Goal: Subscribe to service/newsletter

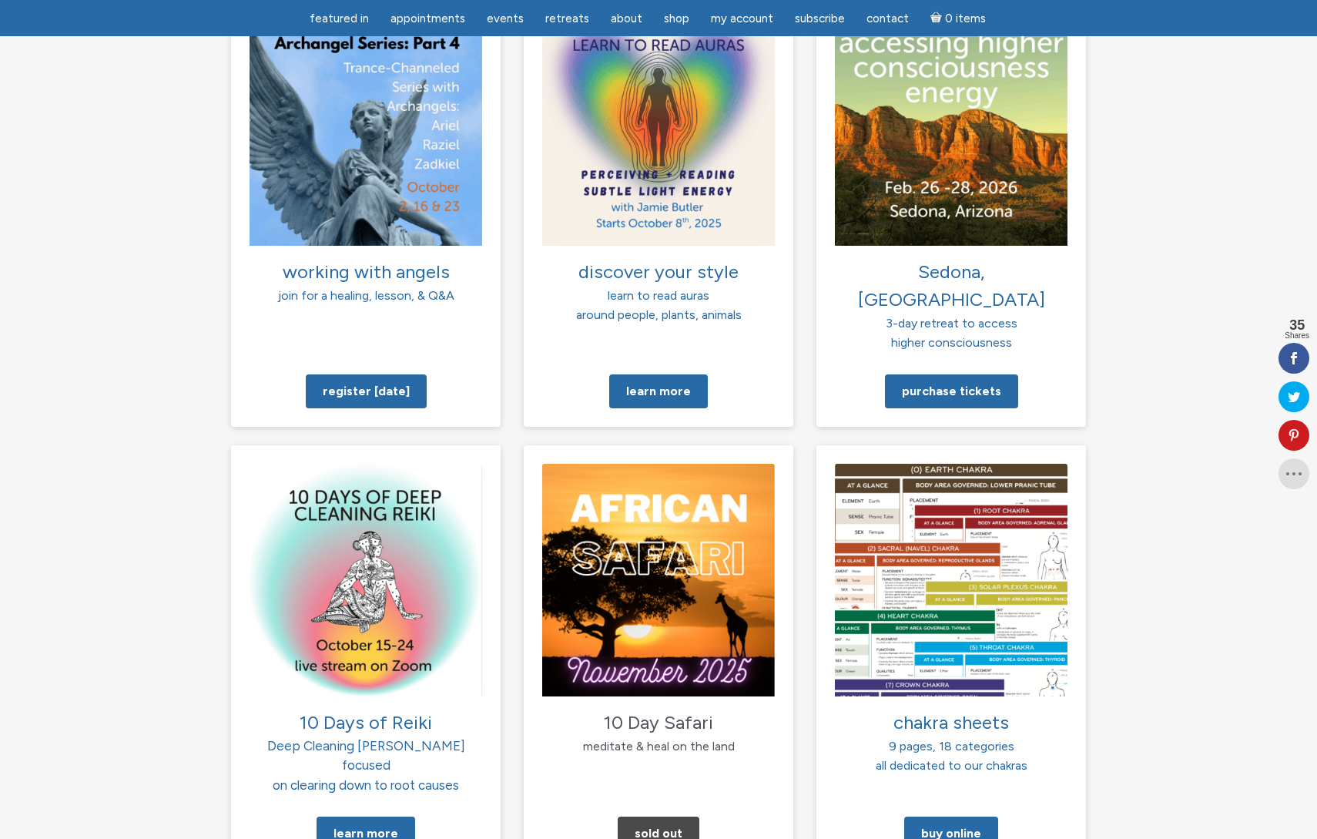
scroll to position [1211, 0]
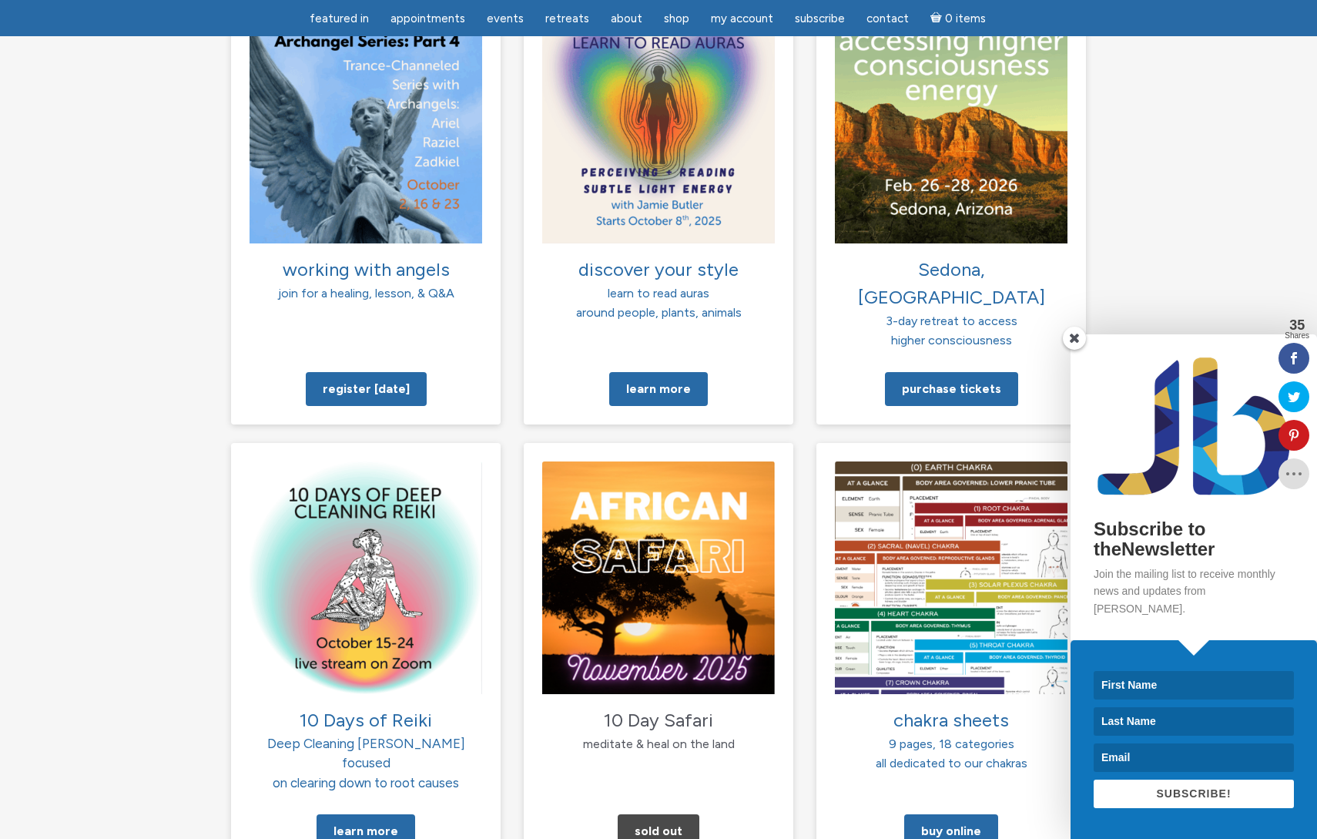
click at [996, 480] on div "Subscribe to theNewsletter Join the mailing list to receive monthly news and up…" at bounding box center [1128, 586] width 378 height 504
click at [1177, 683] on input at bounding box center [1194, 685] width 200 height 28
type input "Willie"
click at [1179, 721] on input at bounding box center [1194, 721] width 200 height 28
type input "Creatore"
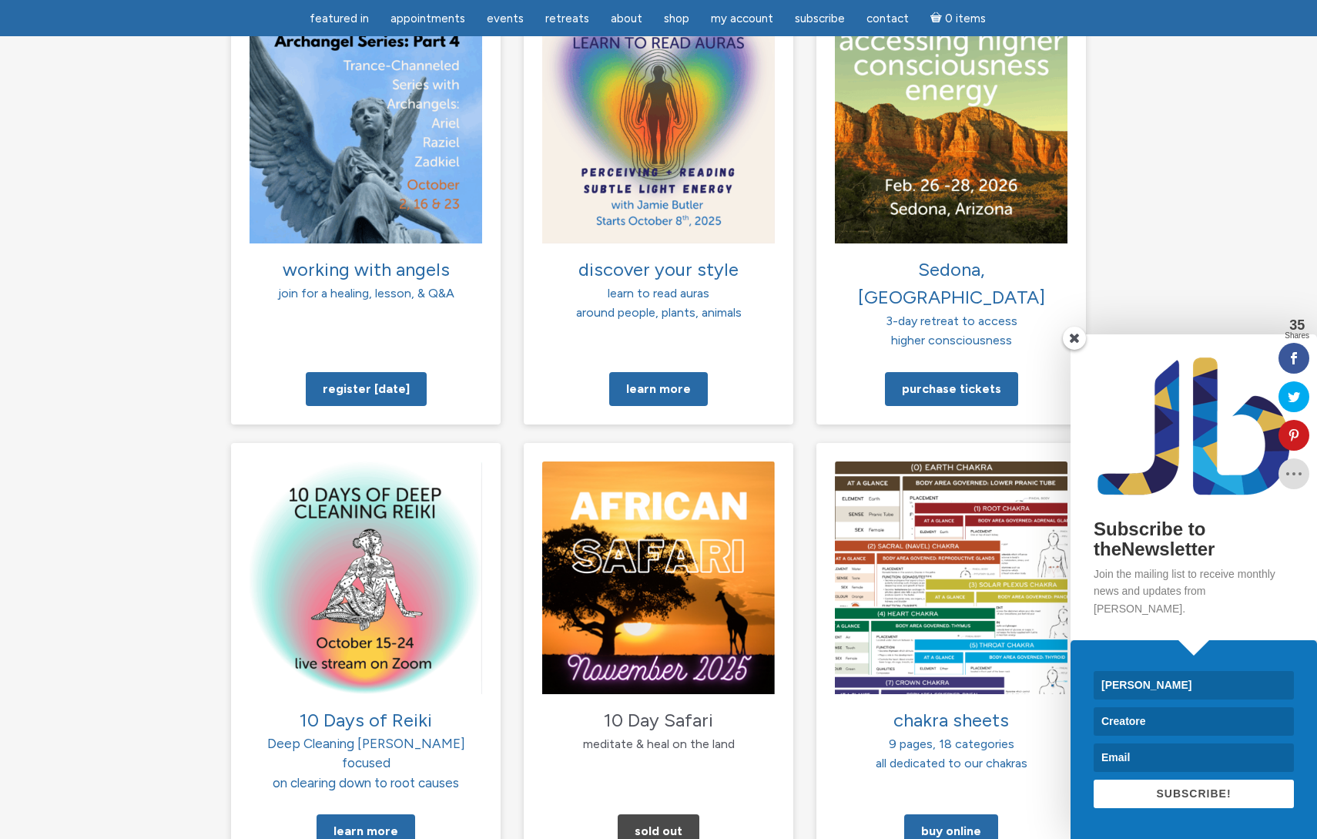
click at [1165, 763] on input at bounding box center [1194, 757] width 200 height 28
type input "wrcreatore@gmail.com"
click at [1211, 792] on span "SUBSCRIBE!" at bounding box center [1193, 793] width 75 height 12
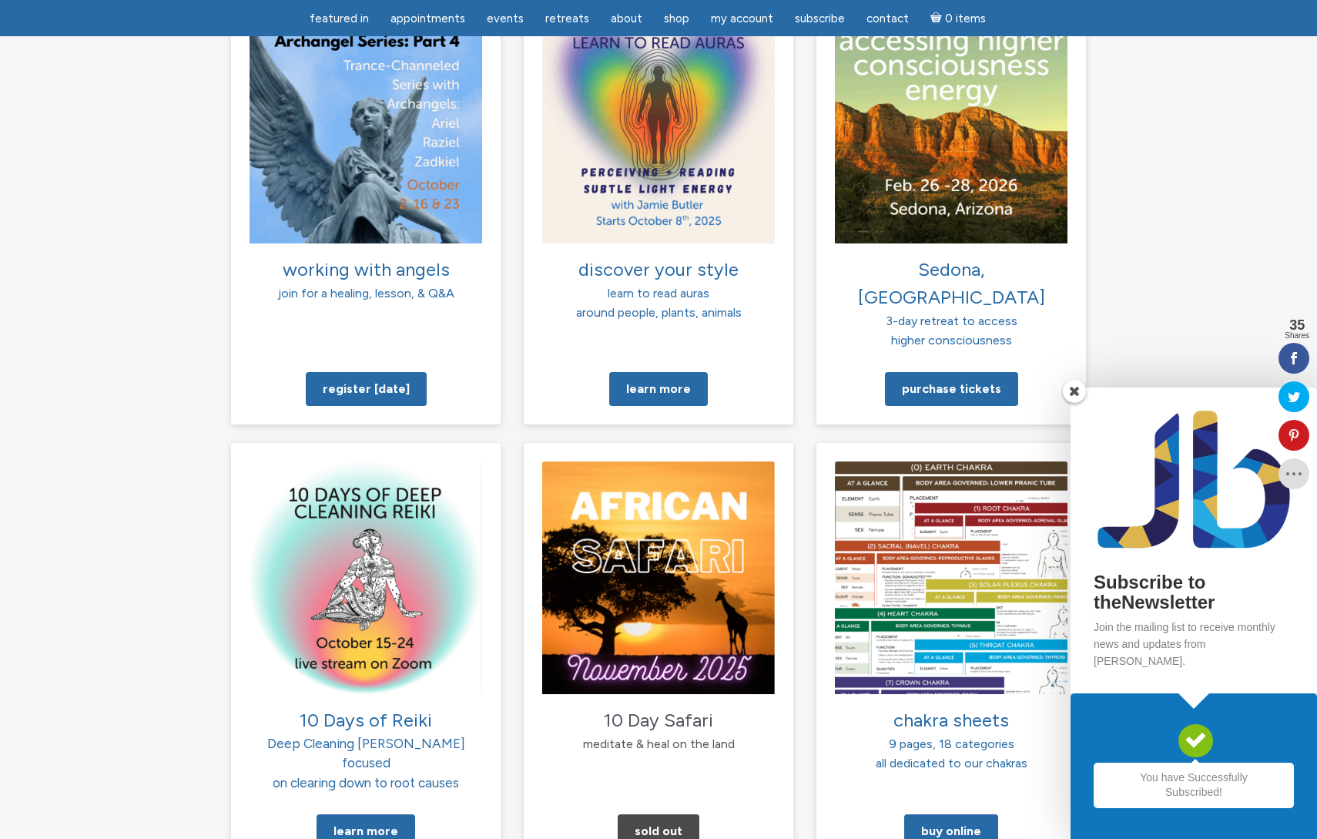
click at [1073, 403] on span at bounding box center [1074, 391] width 23 height 23
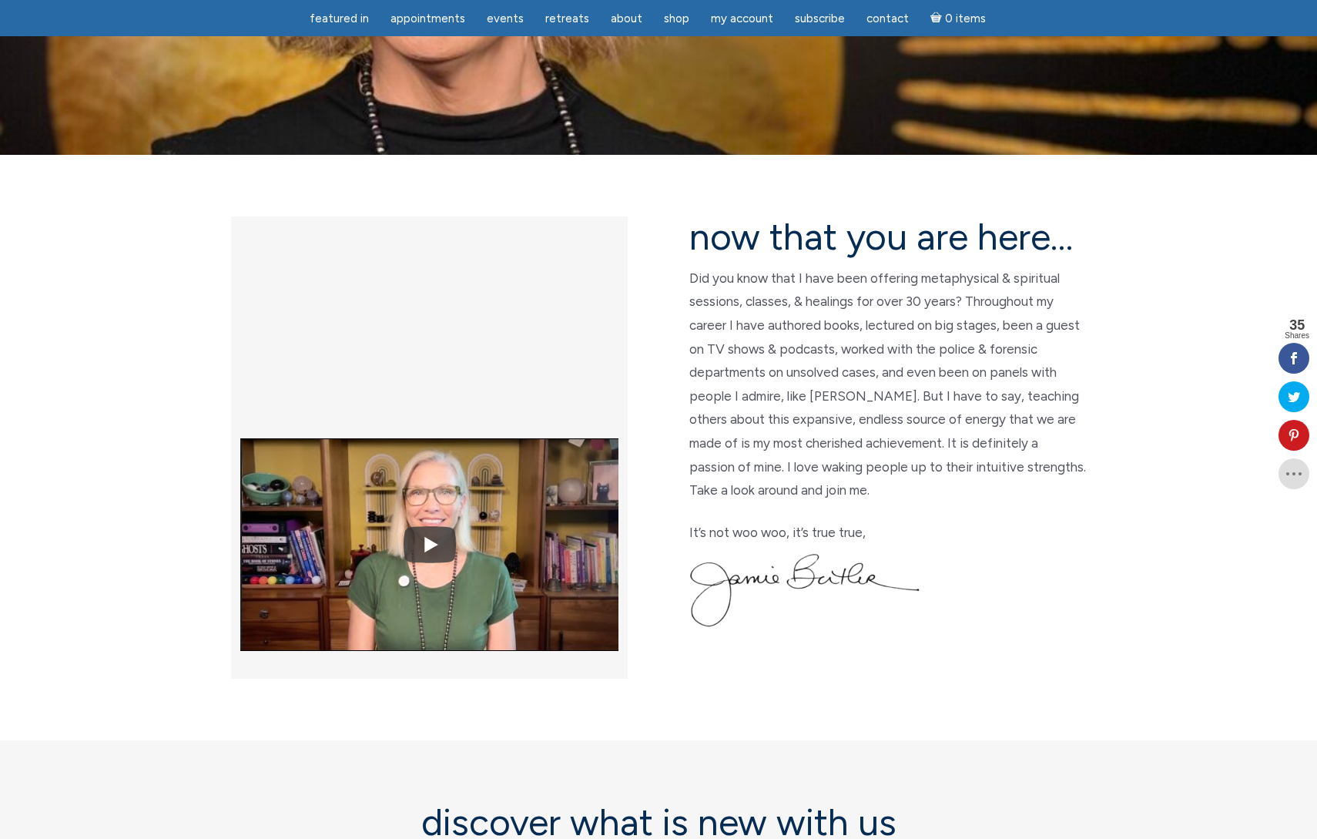
scroll to position [0, 0]
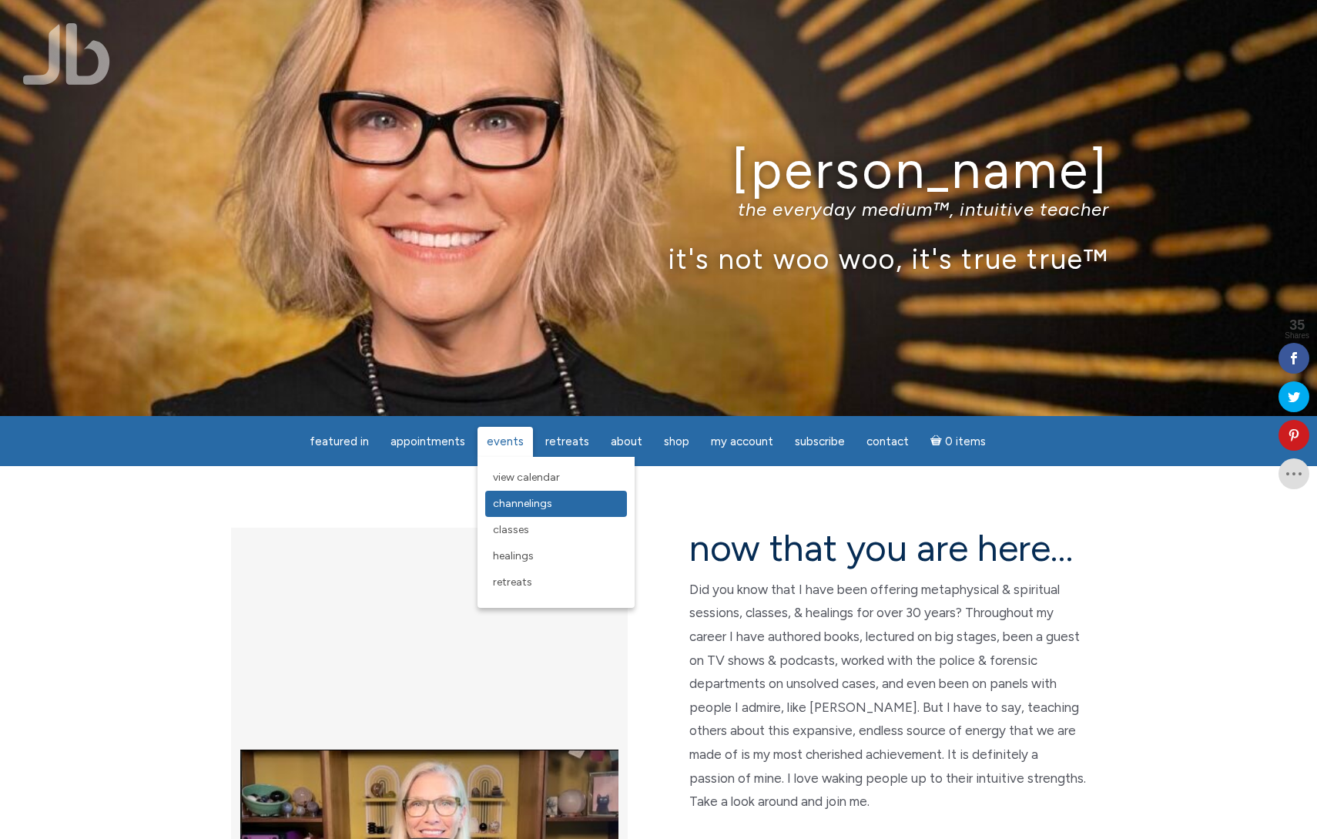
click at [521, 501] on span "Channelings" at bounding box center [522, 503] width 59 height 13
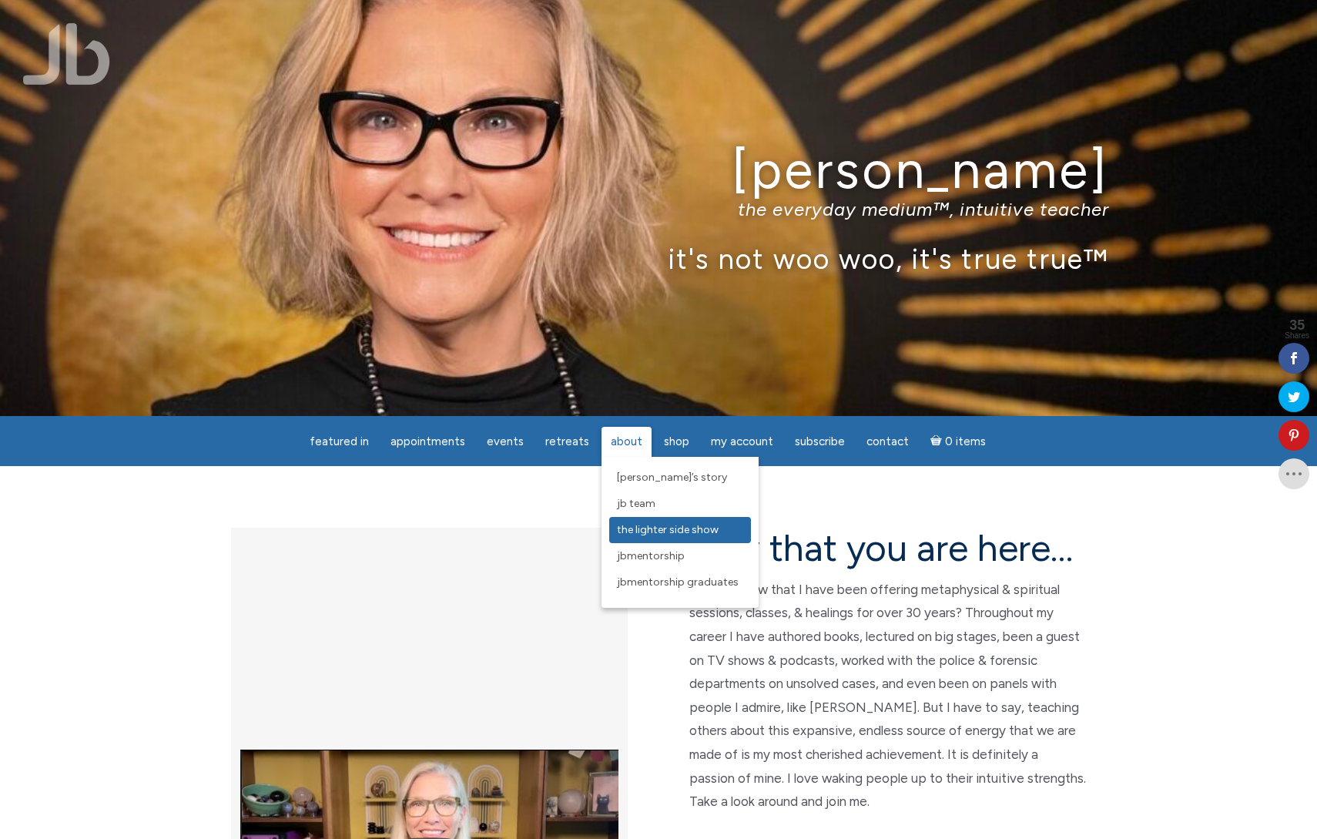
click at [680, 525] on span "The Lighter Side Show" at bounding box center [668, 529] width 102 height 13
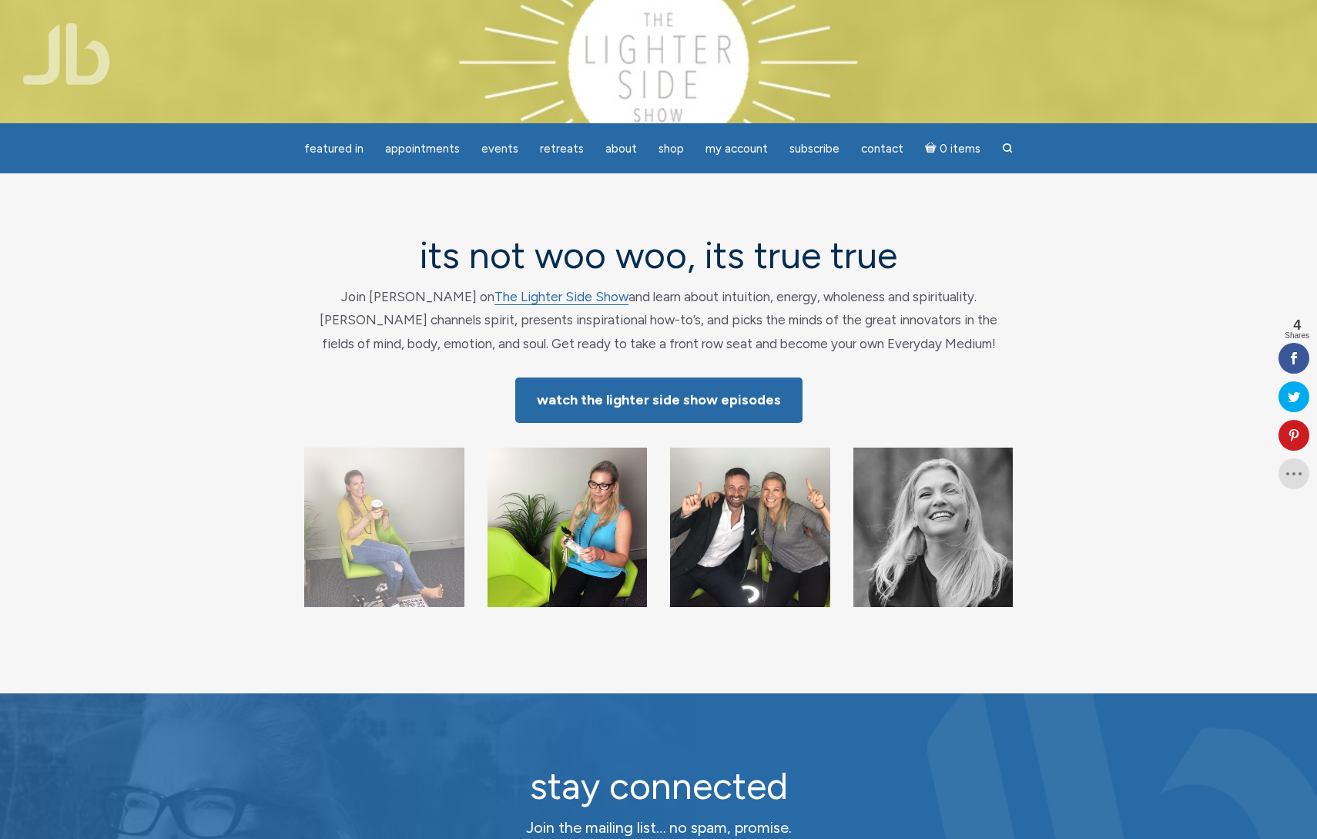
click at [360, 545] on img "main" at bounding box center [384, 527] width 160 height 160
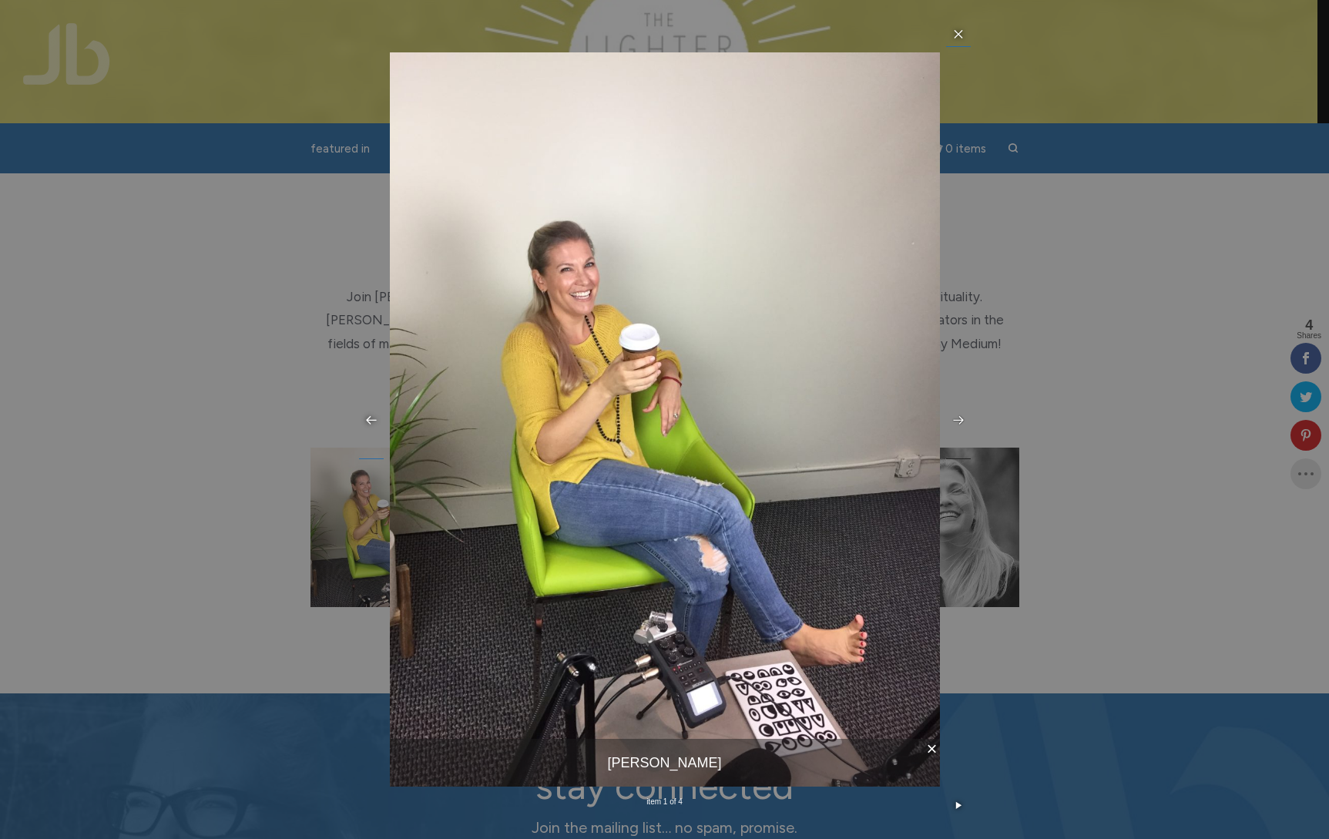
click at [955, 417] on icon at bounding box center [958, 420] width 12 height 12
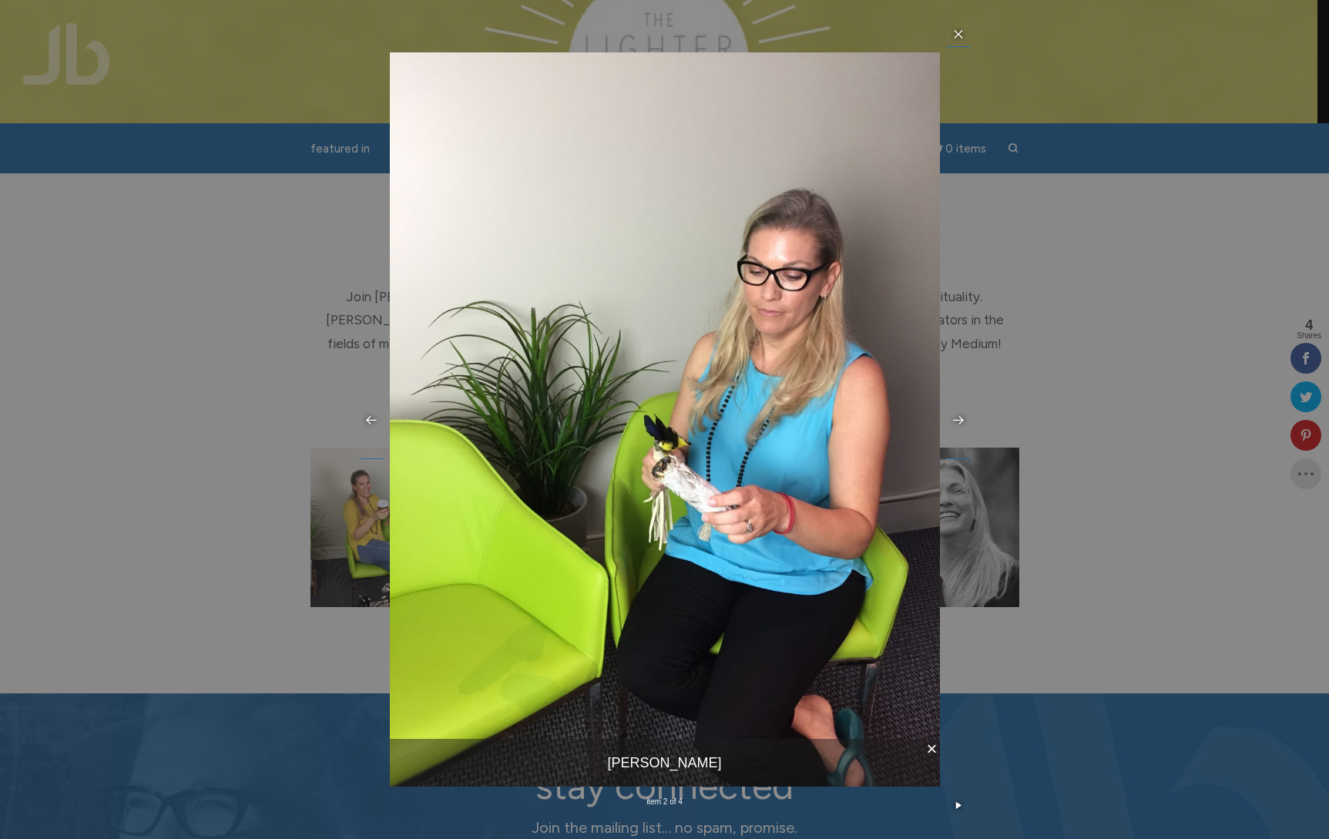
click at [955, 417] on icon at bounding box center [958, 420] width 12 height 12
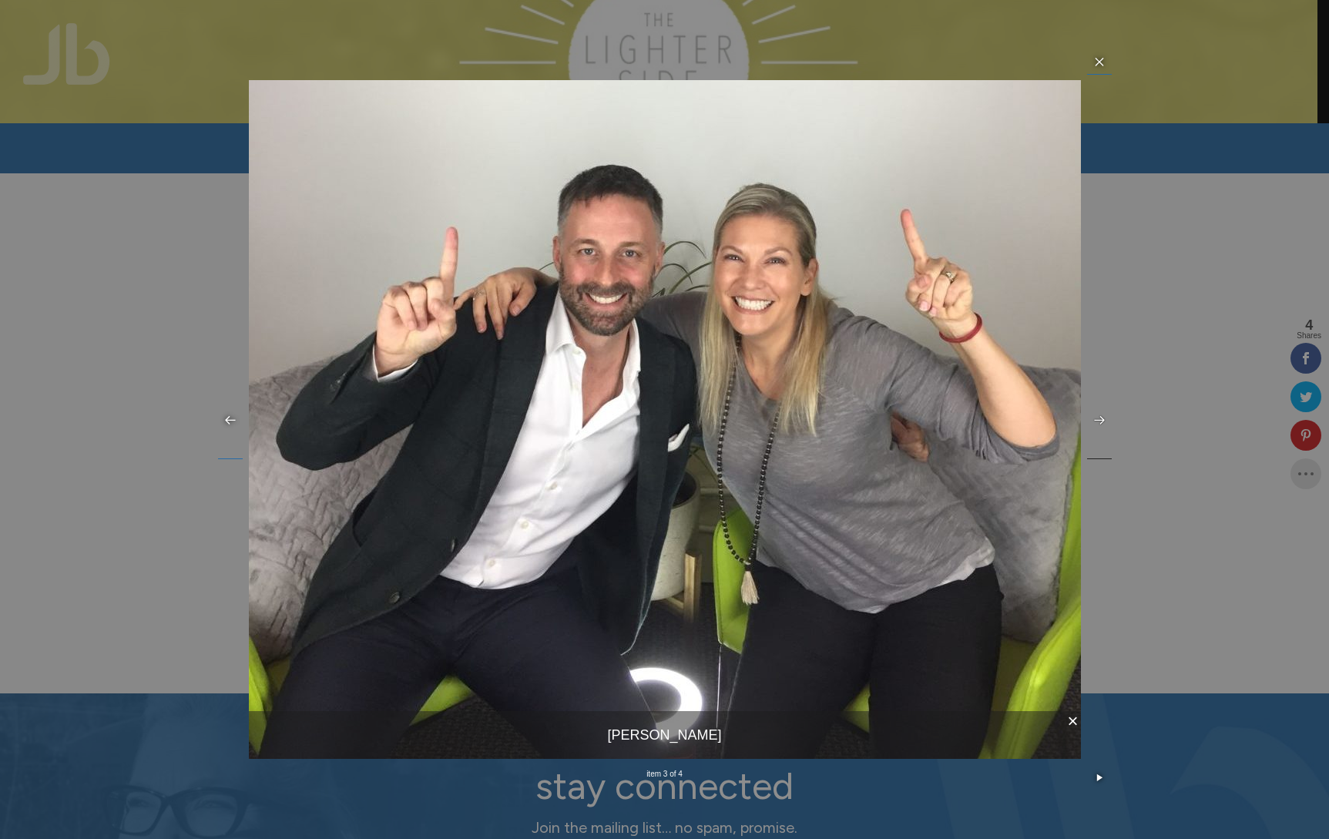
click at [1105, 421] on link at bounding box center [1099, 420] width 25 height 78
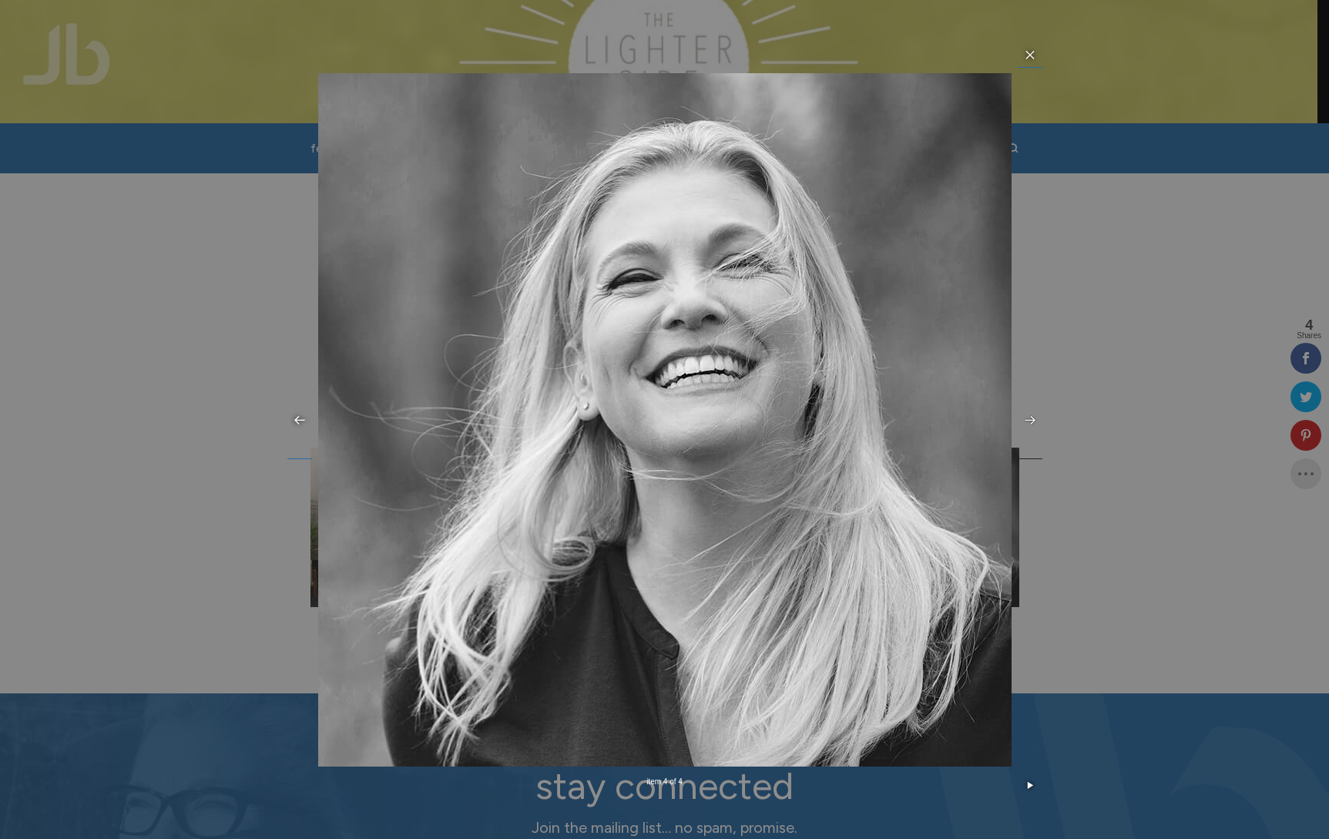
click at [1030, 421] on icon at bounding box center [1030, 420] width 12 height 12
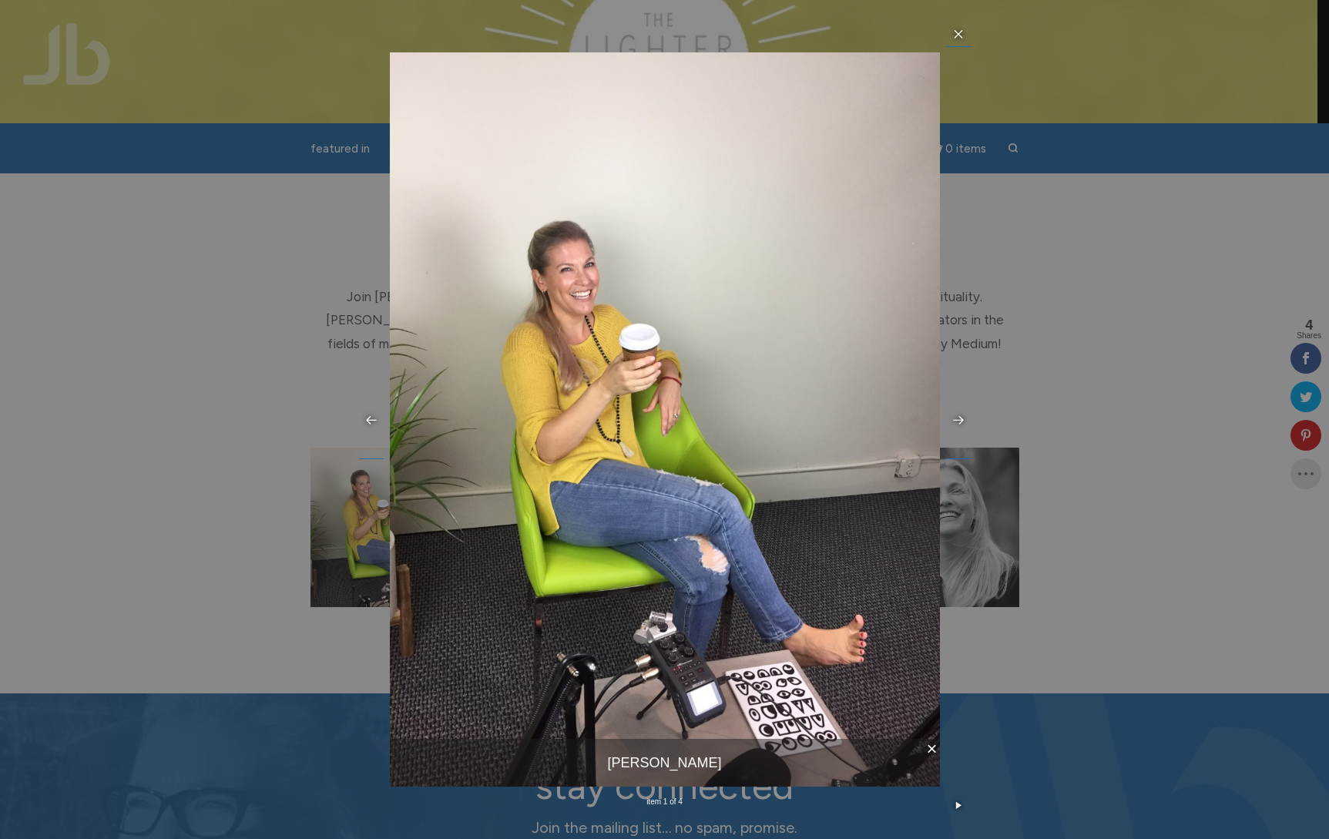
click at [1134, 491] on div "× [PERSON_NAME] item 1 of 4 …" at bounding box center [664, 419] width 1329 height 839
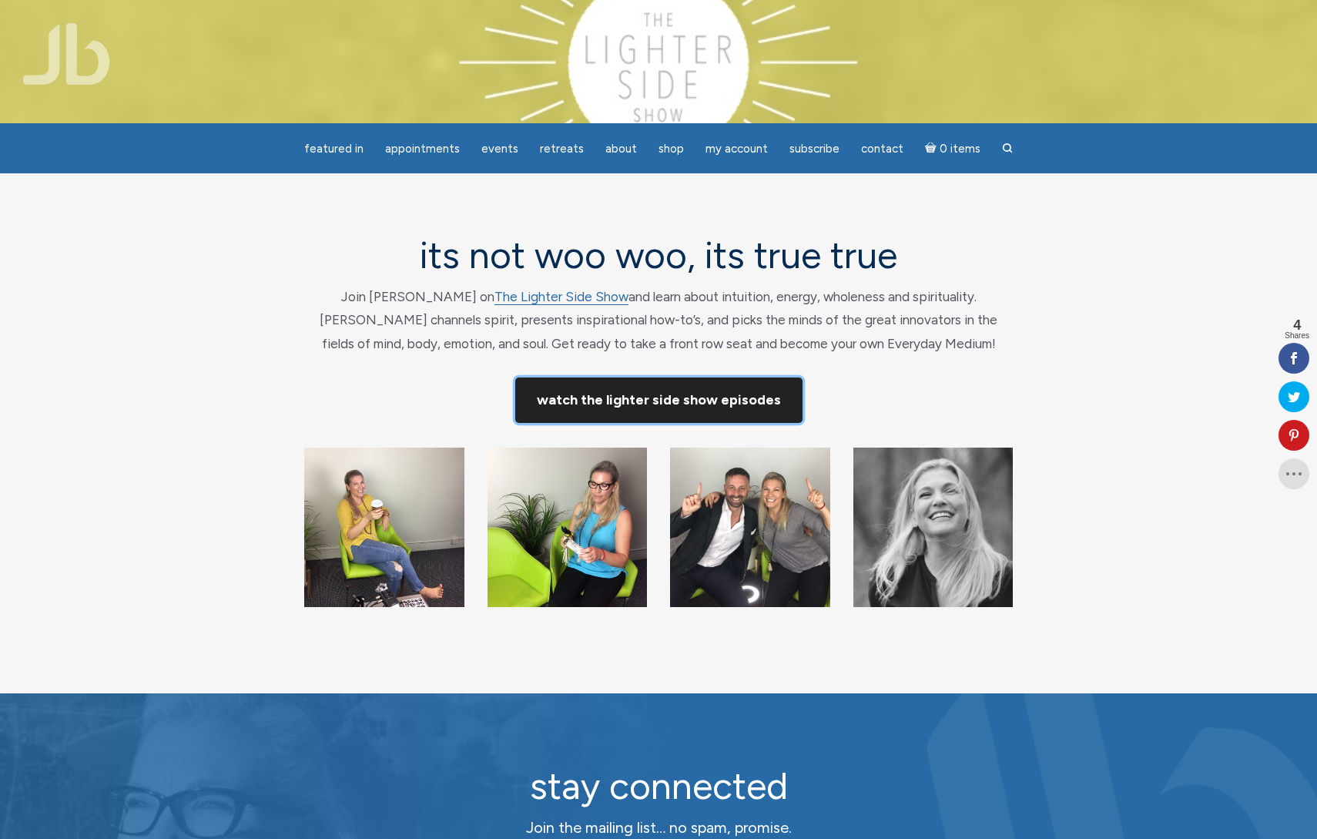
click at [685, 402] on link "Watch The Lighter Side Show Episodes" at bounding box center [658, 399] width 287 height 45
